Goal: Download file/media

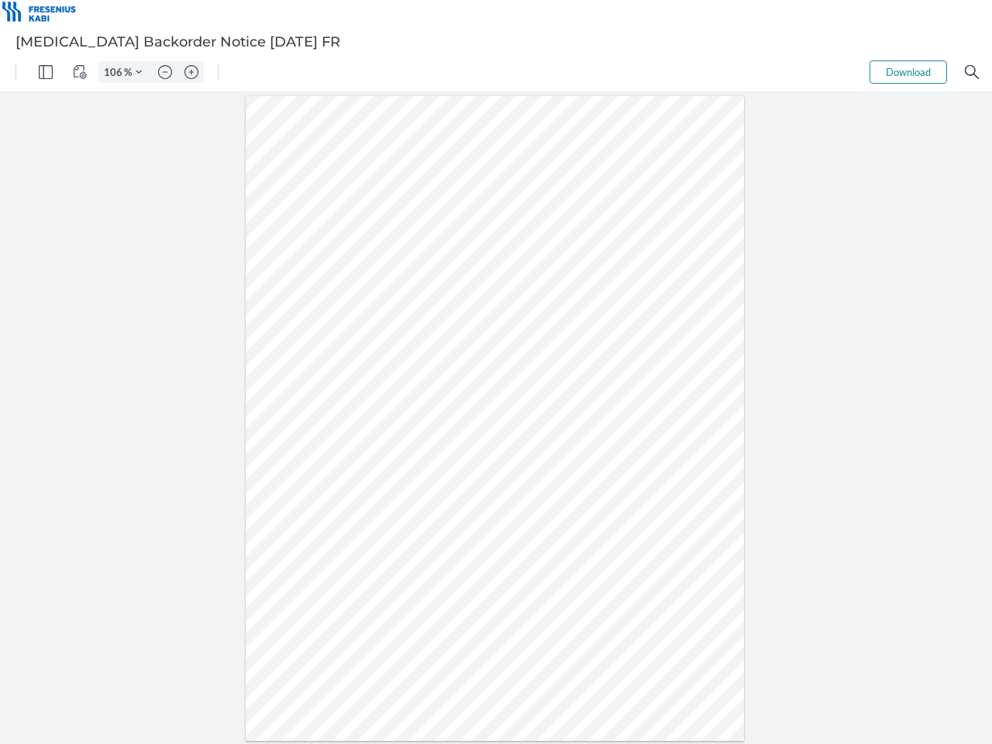
click at [46, 72] on img "Panel" at bounding box center [46, 72] width 14 height 14
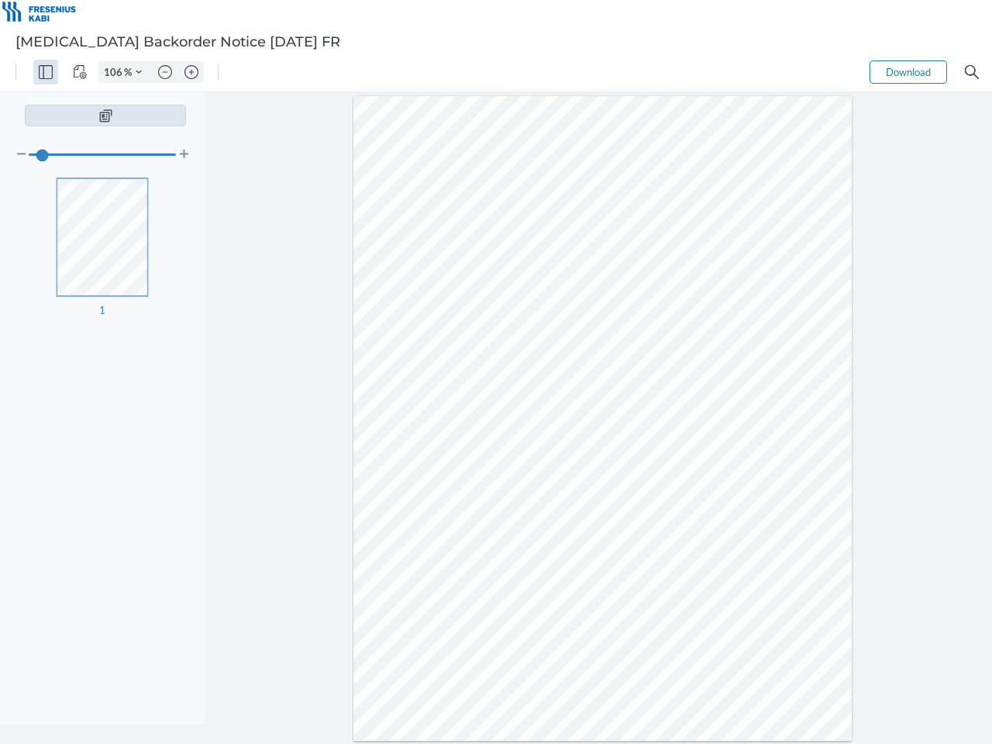
click at [80, 72] on img "View Controls" at bounding box center [80, 72] width 14 height 14
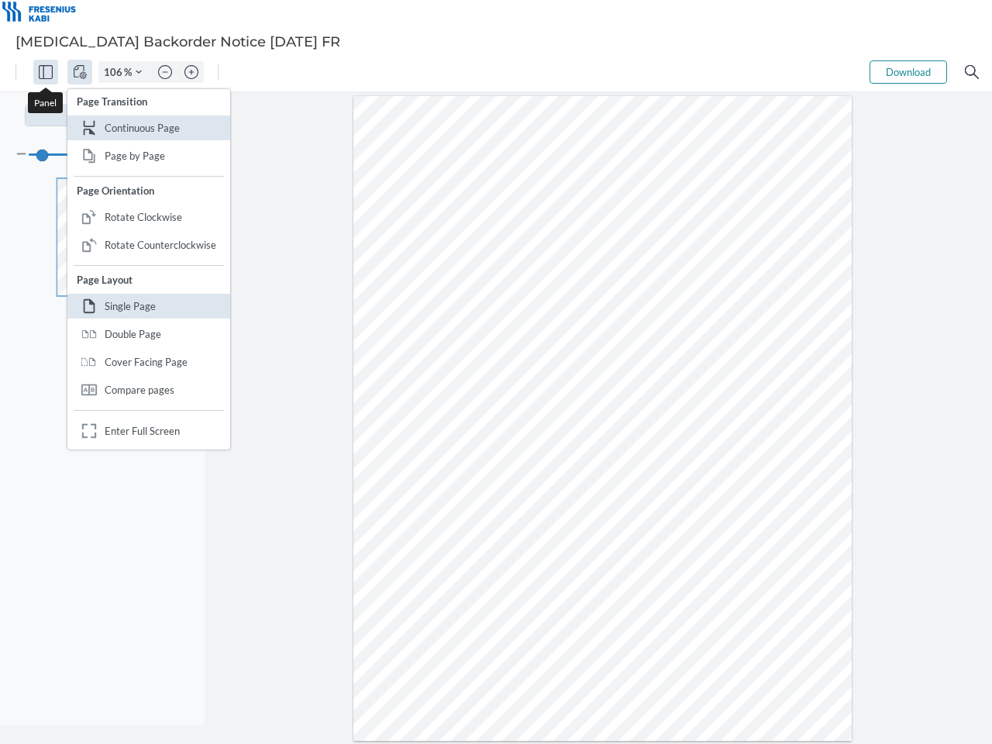
click at [115, 72] on input "106" at bounding box center [111, 72] width 25 height 14
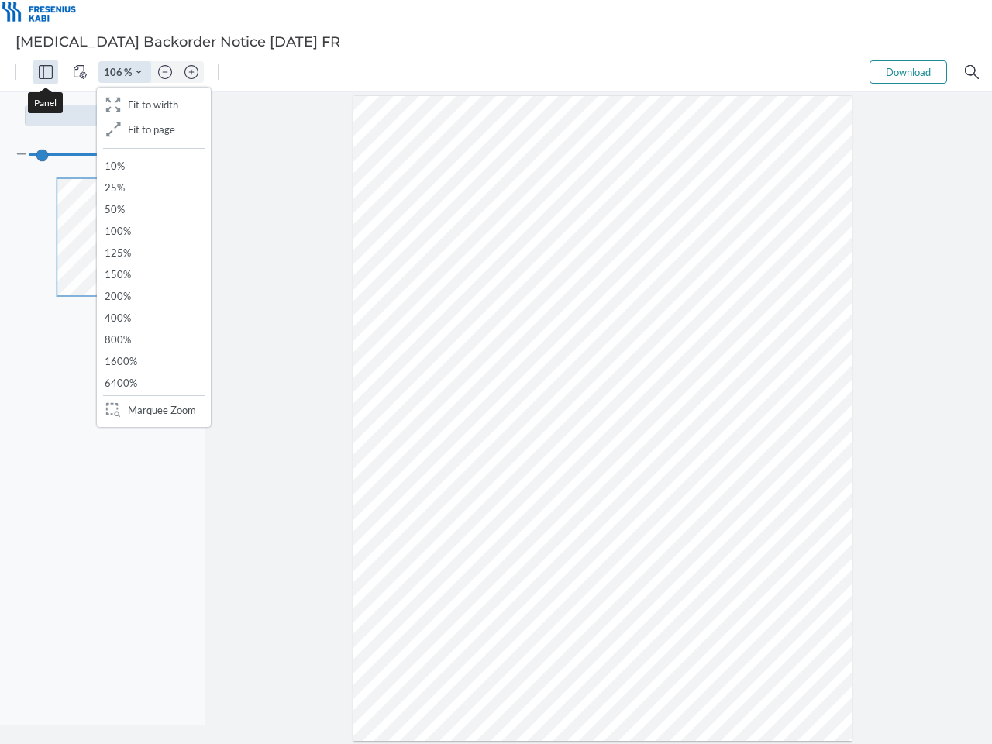
click at [139, 72] on img "Zoom Controls" at bounding box center [139, 72] width 6 height 6
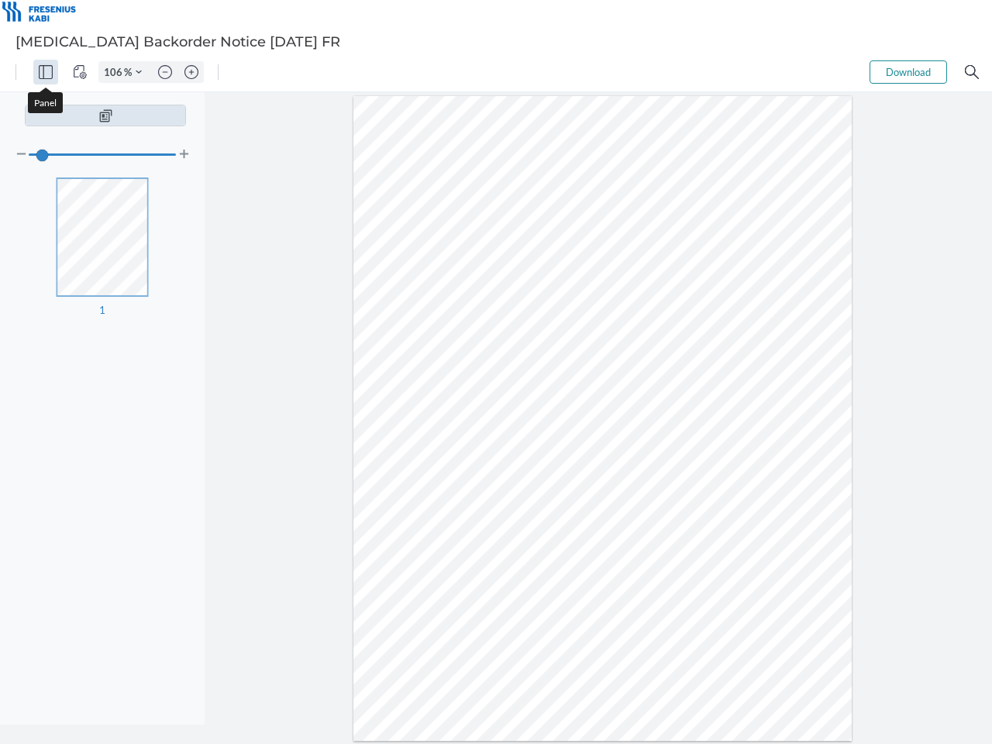
click at [165, 72] on img "Zoom out" at bounding box center [165, 72] width 14 height 14
click at [191, 72] on img "Zoom in" at bounding box center [191, 72] width 14 height 14
type input "106"
click at [908, 72] on button "Download" at bounding box center [907, 71] width 77 height 23
click at [971, 72] on img "Search" at bounding box center [972, 72] width 14 height 14
